Goal: Task Accomplishment & Management: Manage account settings

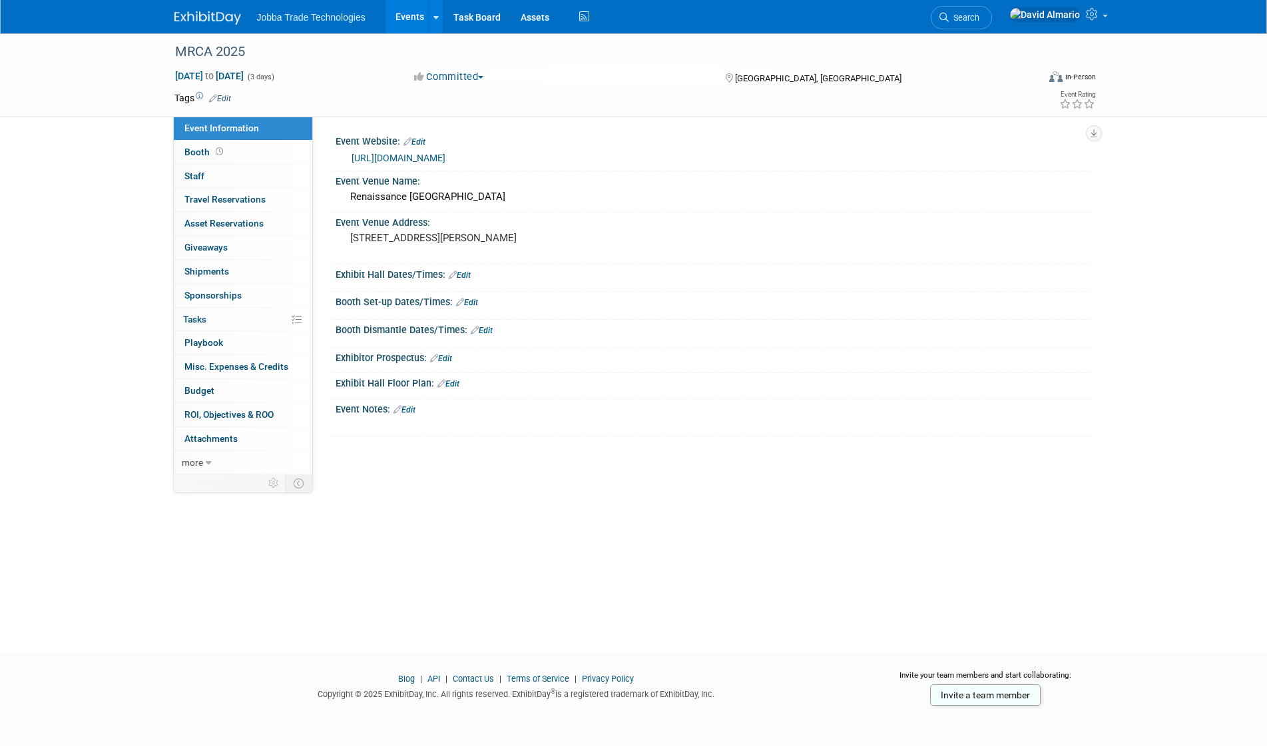
click at [420, 19] on link "Events" at bounding box center [410, 16] width 49 height 33
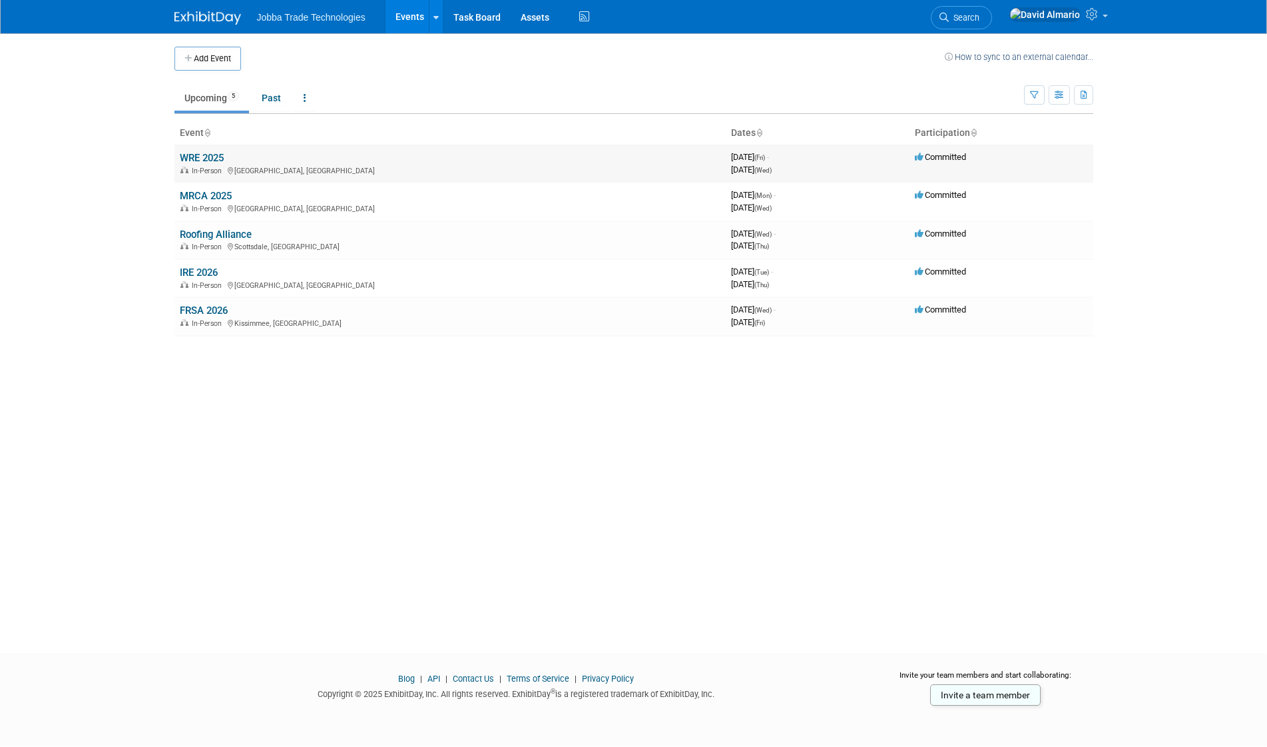
click at [214, 156] on link "WRE 2025" at bounding box center [202, 158] width 44 height 12
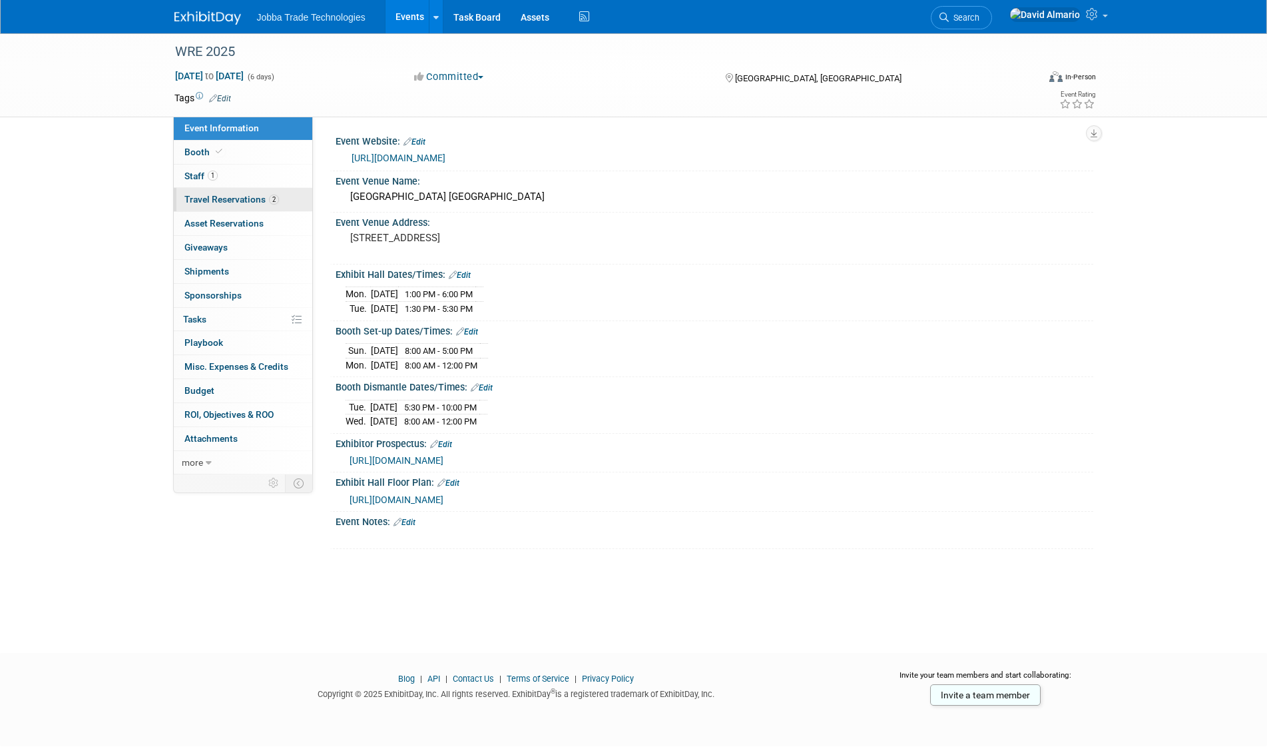
click at [222, 200] on span "Travel Reservations 2" at bounding box center [231, 199] width 95 height 11
